Goal: Task Accomplishment & Management: Use online tool/utility

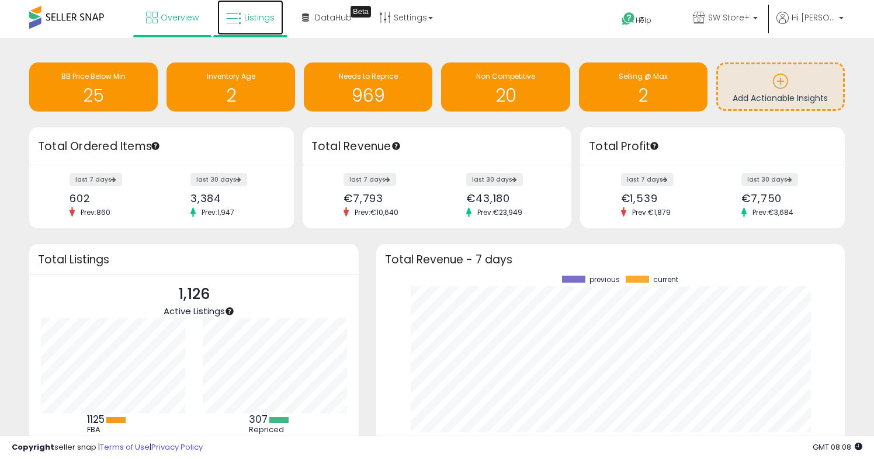
click at [240, 7] on link "Listings" at bounding box center [250, 17] width 66 height 35
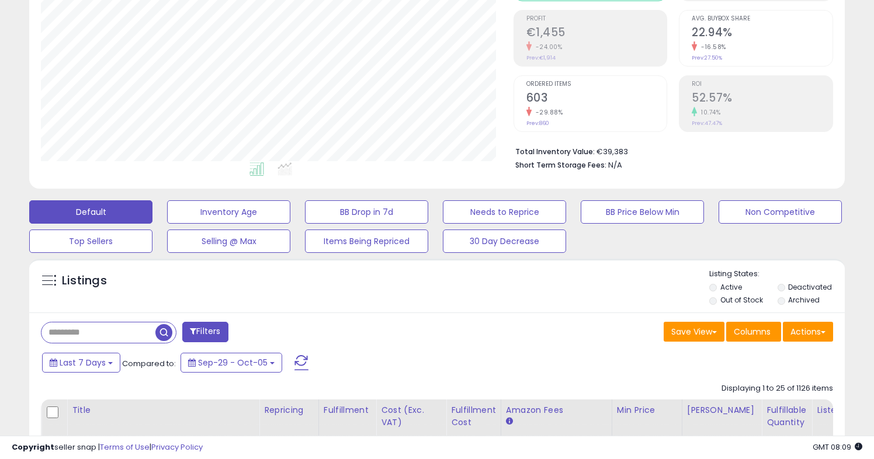
scroll to position [169, 0]
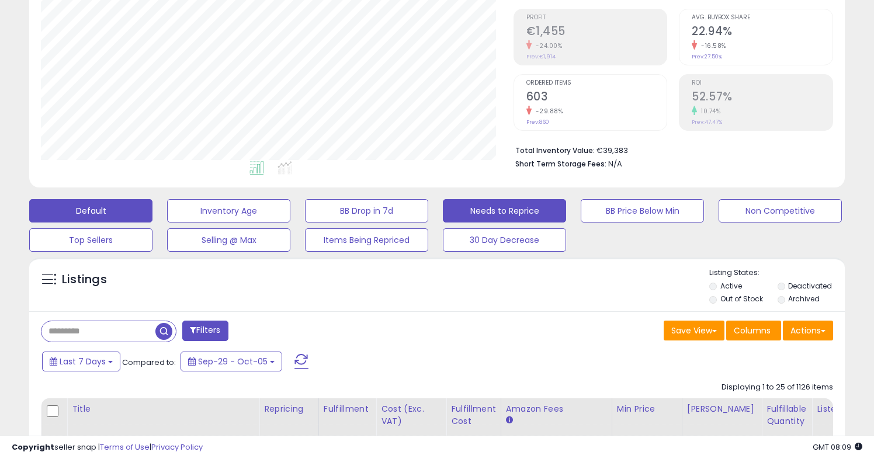
click at [549, 217] on button "Needs to Reprice" at bounding box center [504, 210] width 123 height 23
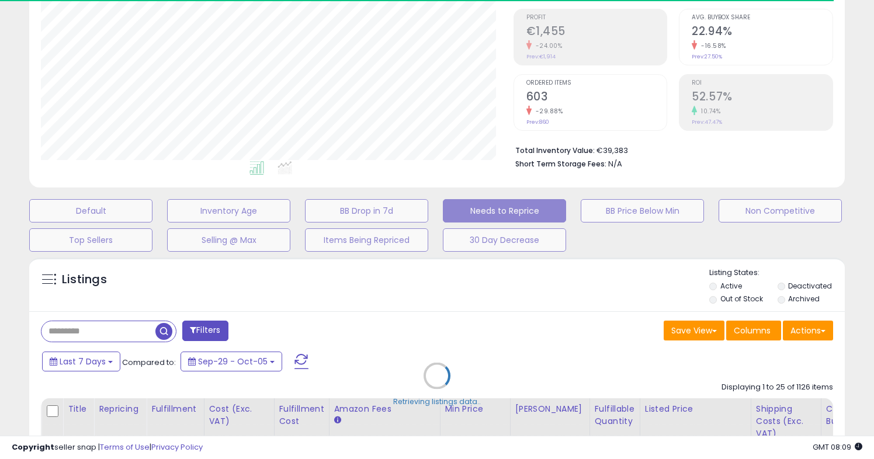
select select "**"
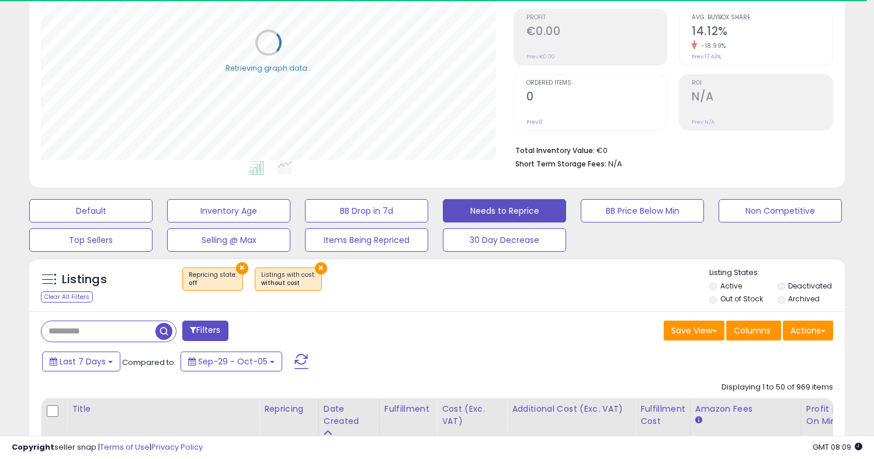
click at [315, 264] on button "×" at bounding box center [321, 268] width 12 height 12
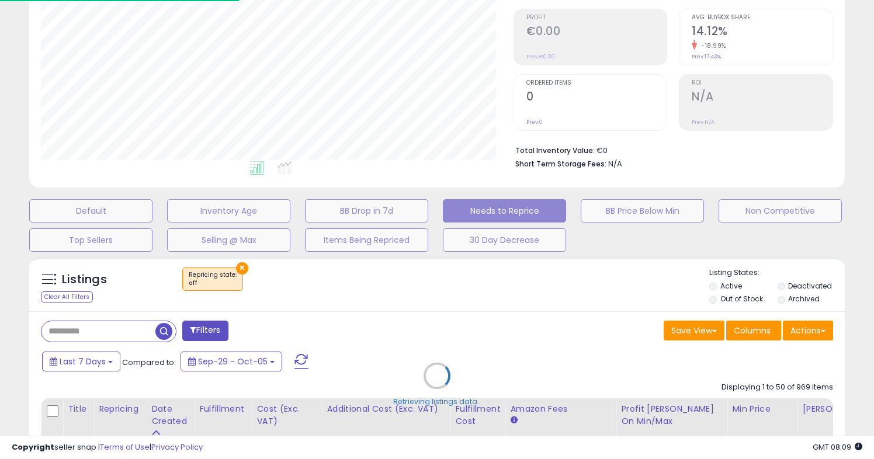
scroll to position [240, 472]
click at [733, 294] on div "Retrieving listings data.." at bounding box center [437, 385] width 834 height 266
click at [714, 299] on div "Retrieving listings data.." at bounding box center [437, 385] width 834 height 266
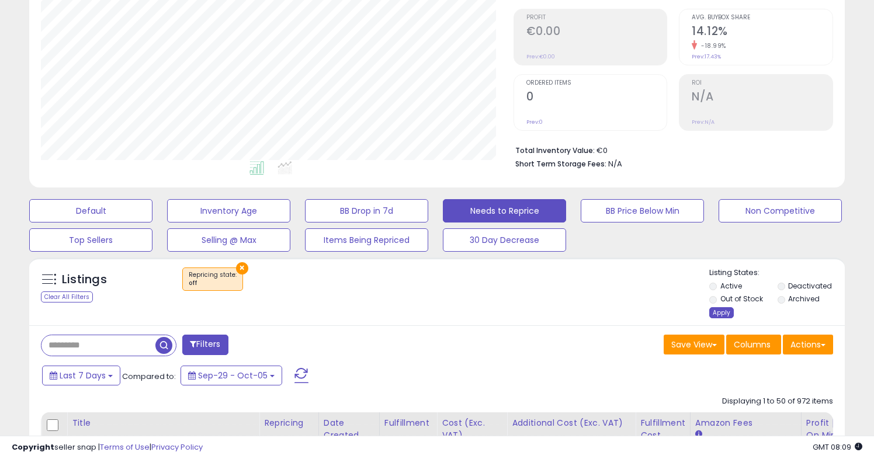
click at [714, 314] on div "Apply" at bounding box center [722, 312] width 25 height 11
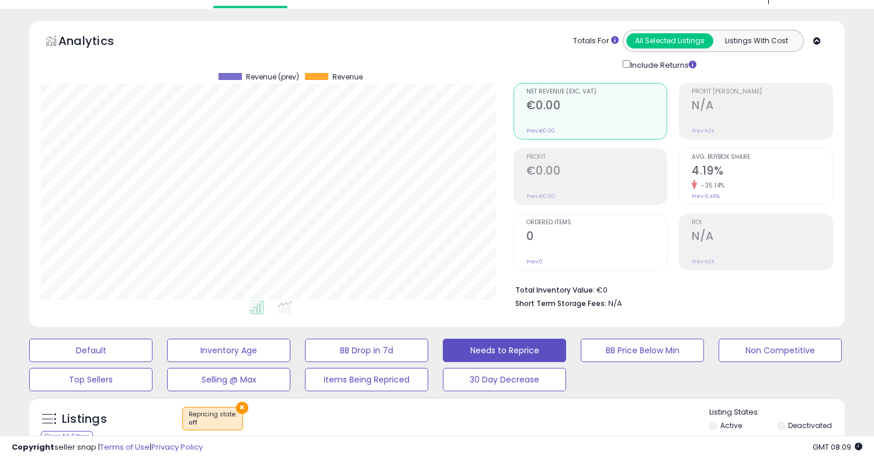
scroll to position [0, 0]
